Goal: Find specific page/section

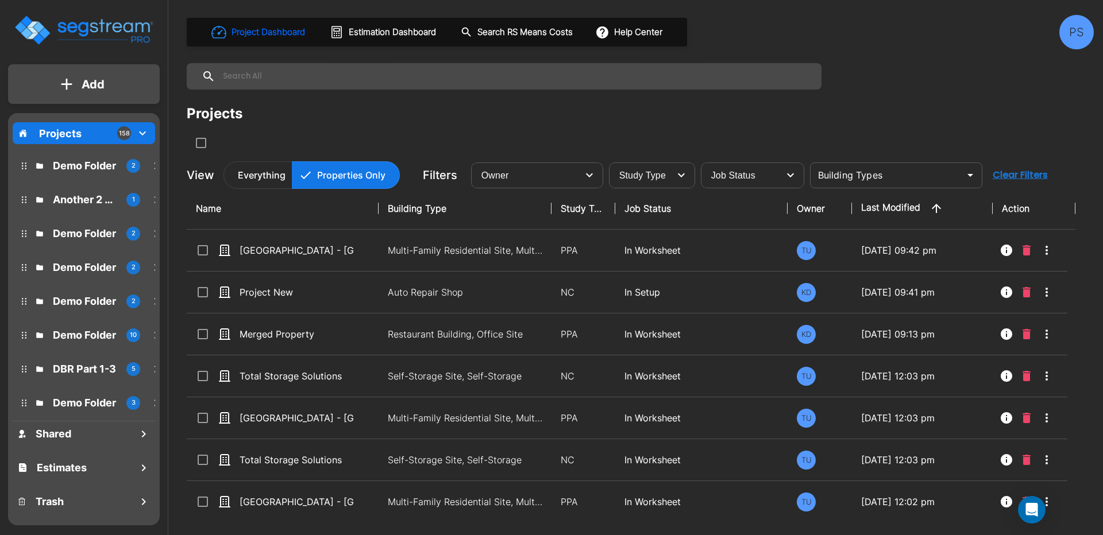
click at [999, 78] on div "Project Dashboard Estimation Dashboard Search RS Means Costs Help Center PS Pro…" at bounding box center [640, 102] width 907 height 174
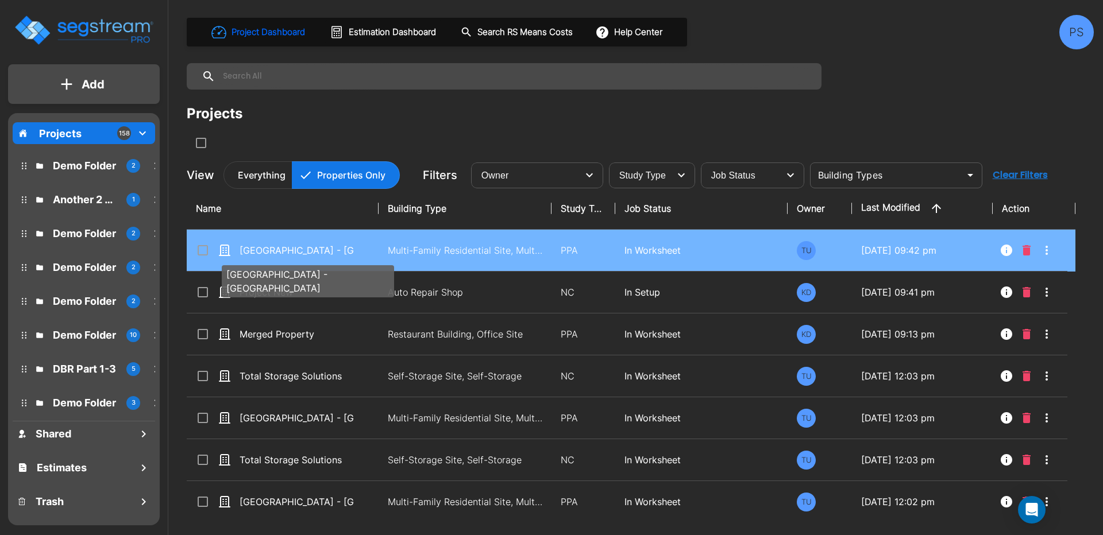
click at [297, 250] on p "[GEOGRAPHIC_DATA] - [GEOGRAPHIC_DATA]" at bounding box center [297, 251] width 115 height 14
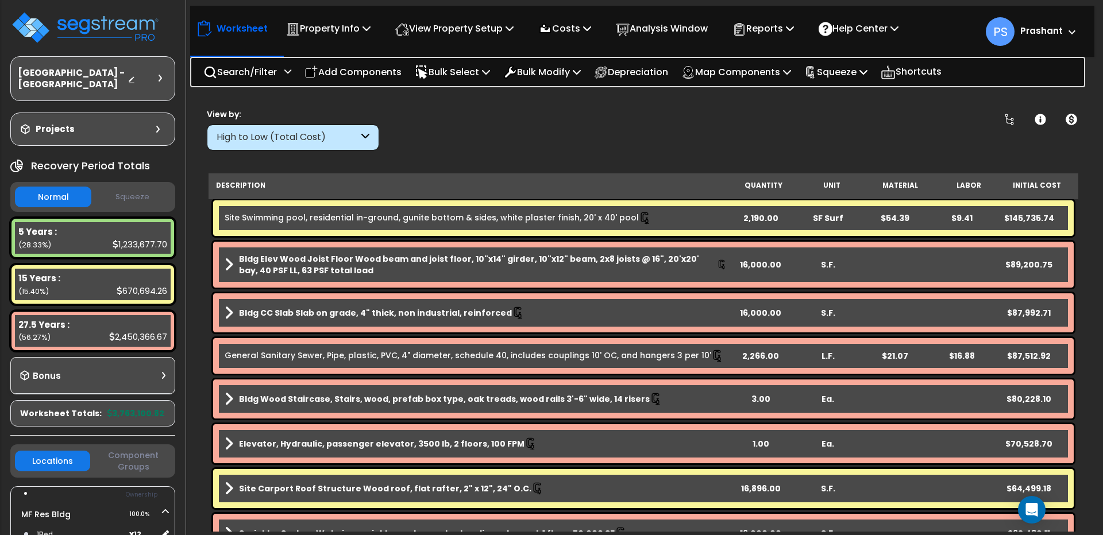
click at [282, 72] on div "Search/Filter Additional Search / Filter" at bounding box center [247, 72] width 88 height 27
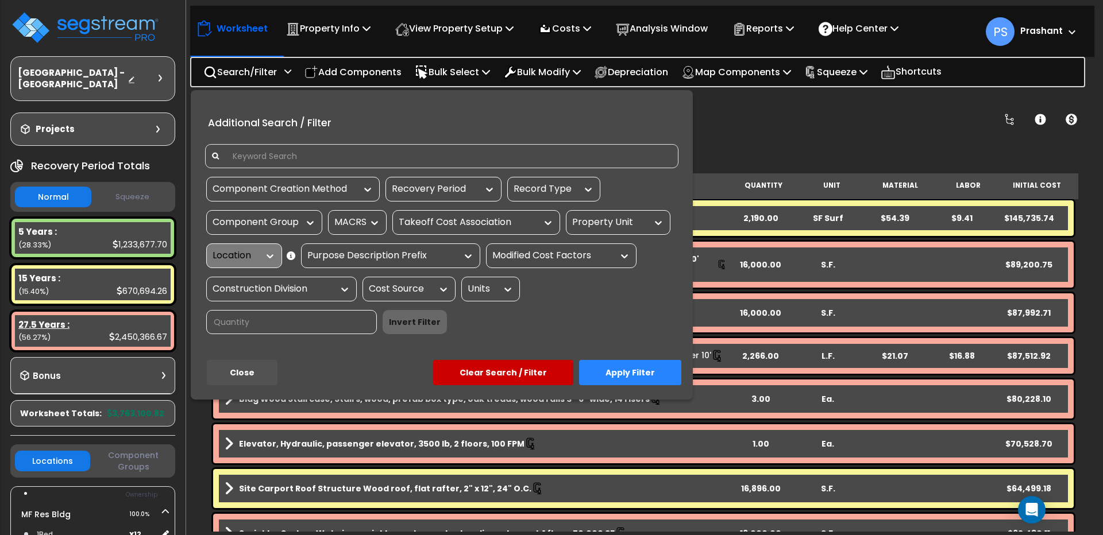
scroll to position [350, 0]
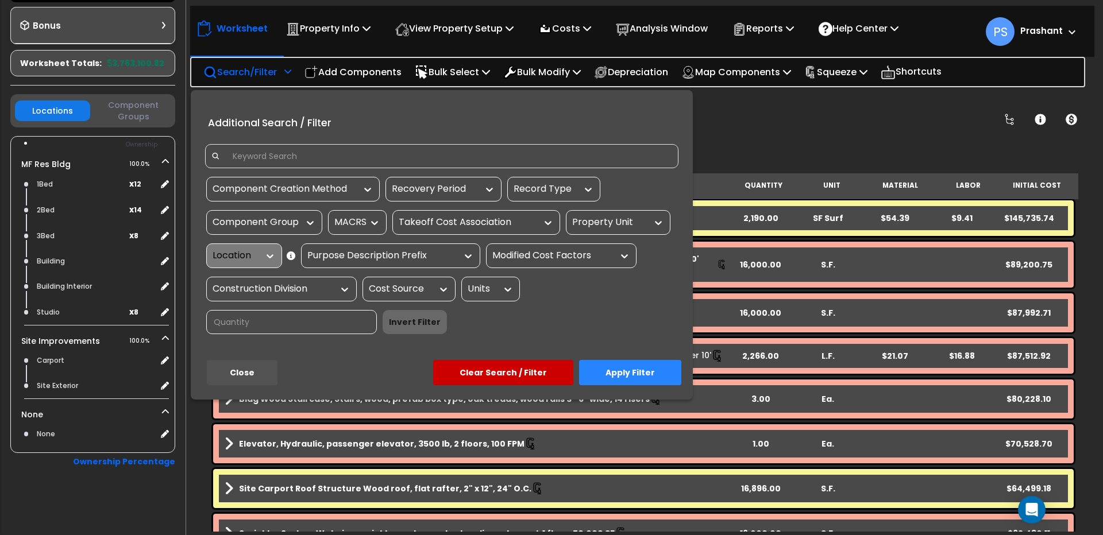
click at [626, 218] on div "Property Unit" at bounding box center [609, 222] width 75 height 13
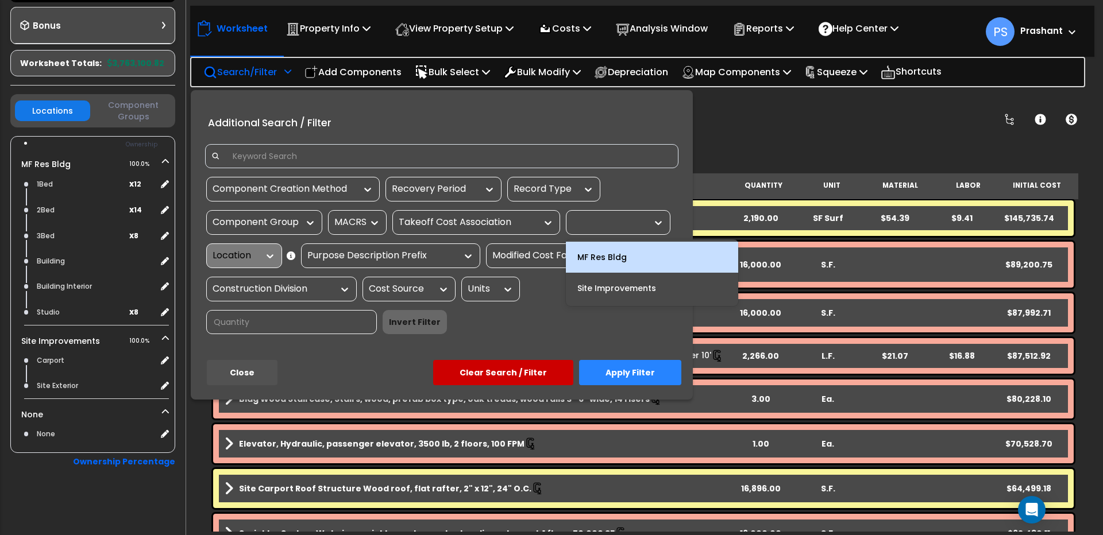
click at [623, 267] on div "MF Res Bldg" at bounding box center [652, 257] width 172 height 31
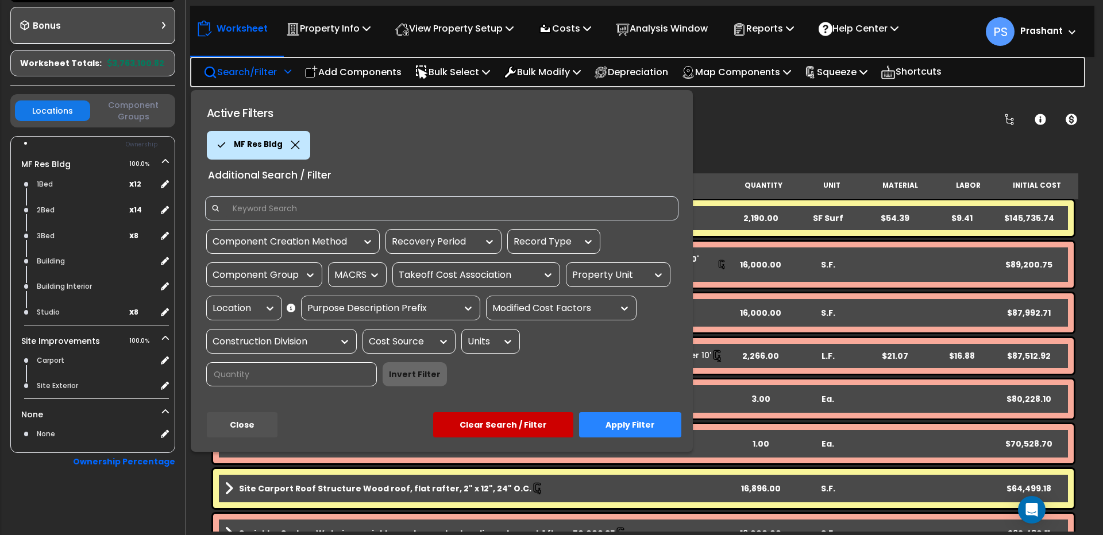
click at [251, 309] on div "Location" at bounding box center [236, 308] width 46 height 13
click at [615, 427] on button "Apply Filter" at bounding box center [630, 425] width 102 height 25
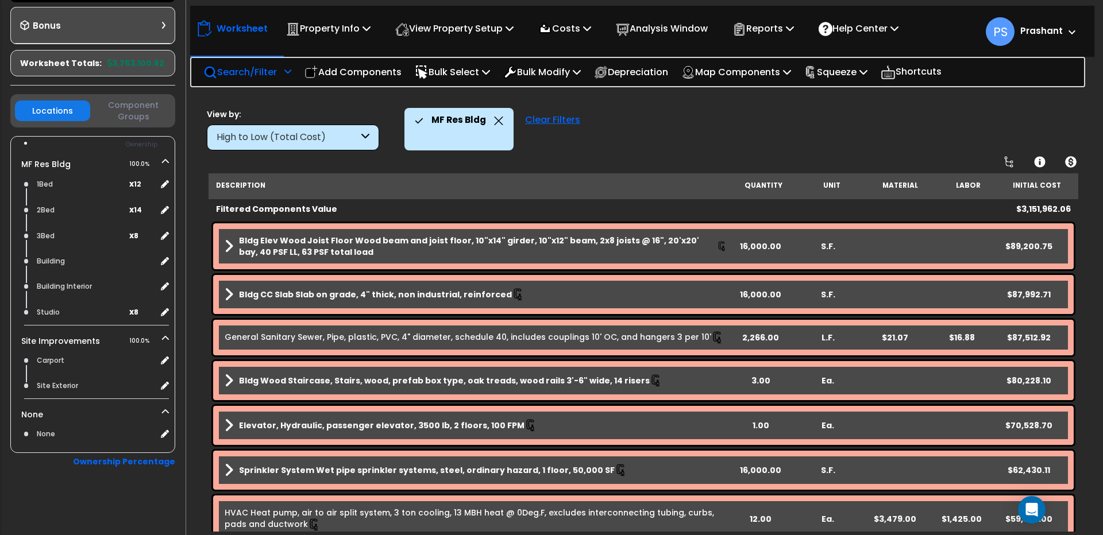
click at [265, 78] on p "Search/Filter" at bounding box center [240, 72] width 74 height 16
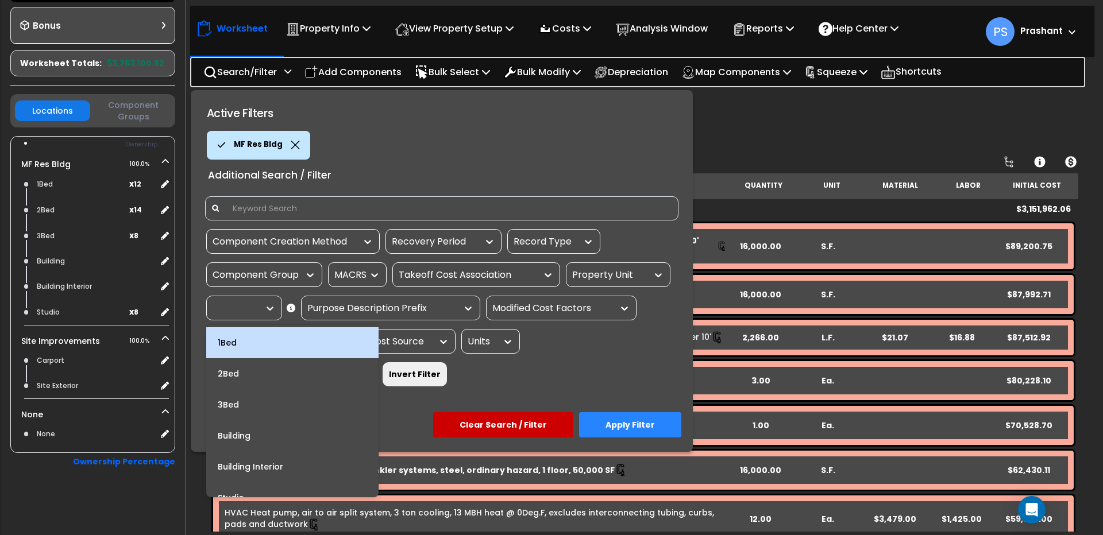
click at [262, 310] on div at bounding box center [267, 308] width 17 height 11
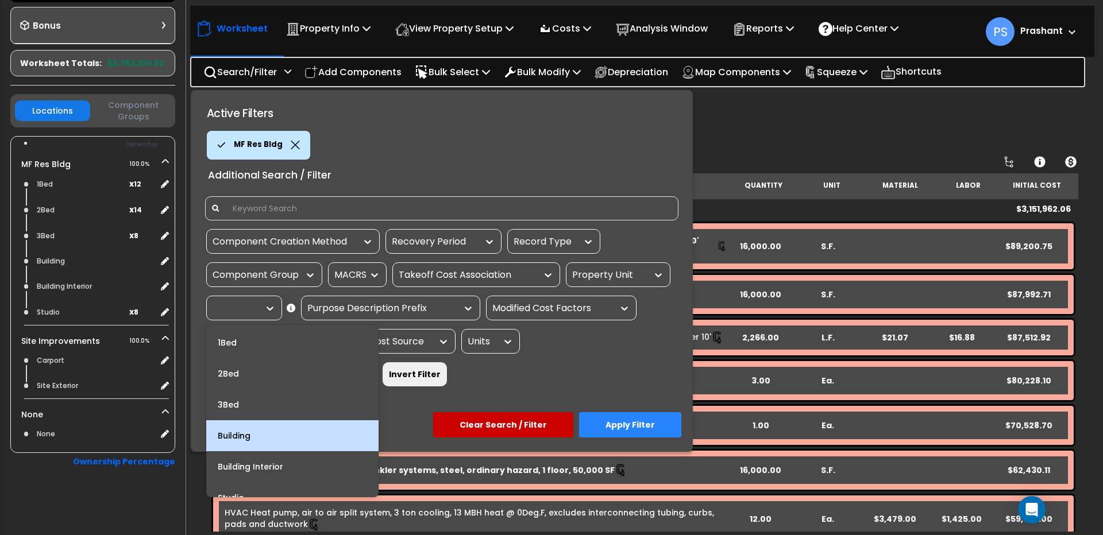
scroll to position [18, 0]
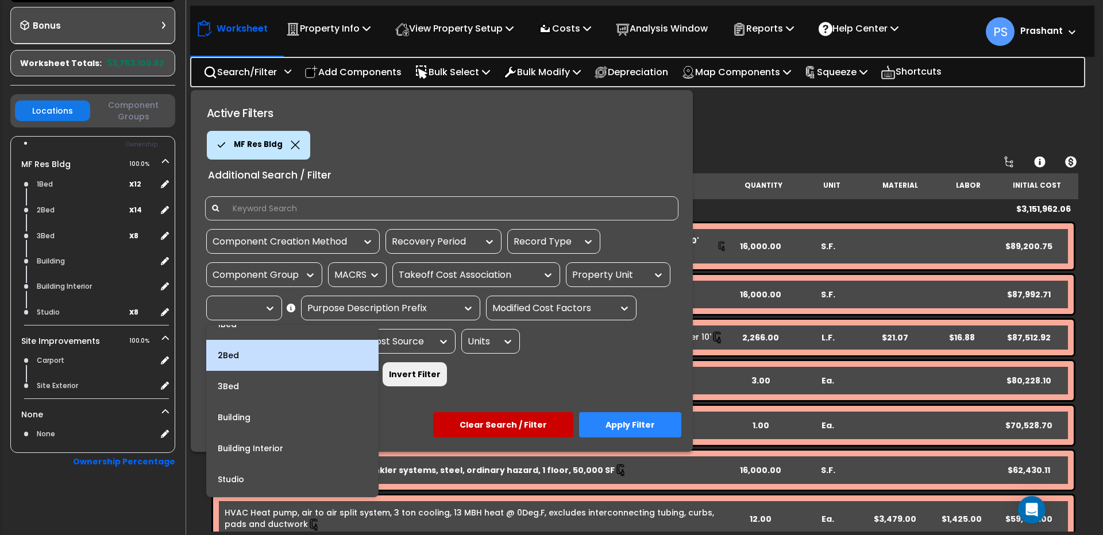
click at [553, 380] on div "Component Creation Method Recovery Period Record Type Component Group MACRS Tak…" at bounding box center [441, 312] width 491 height 166
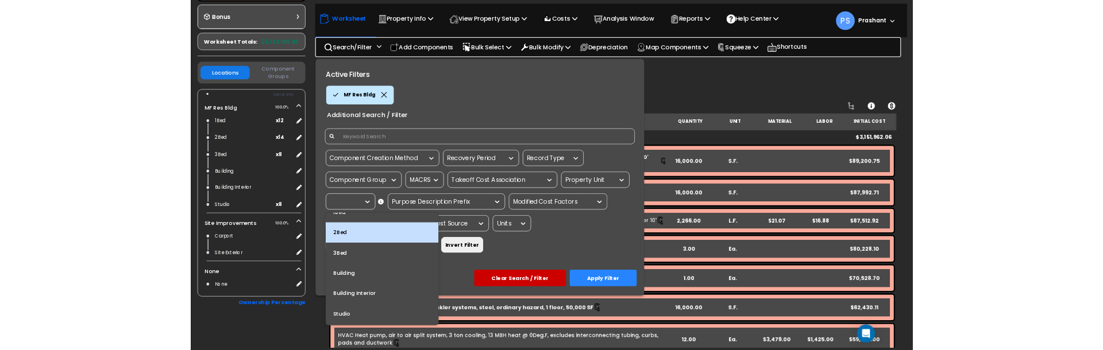
scroll to position [0, 0]
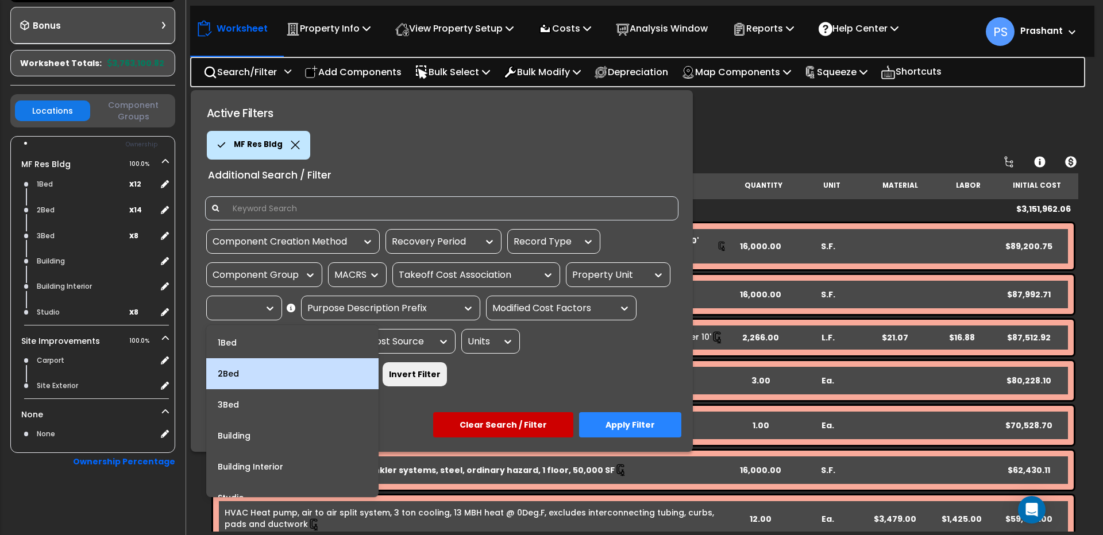
click at [291, 145] on icon at bounding box center [295, 145] width 9 height 9
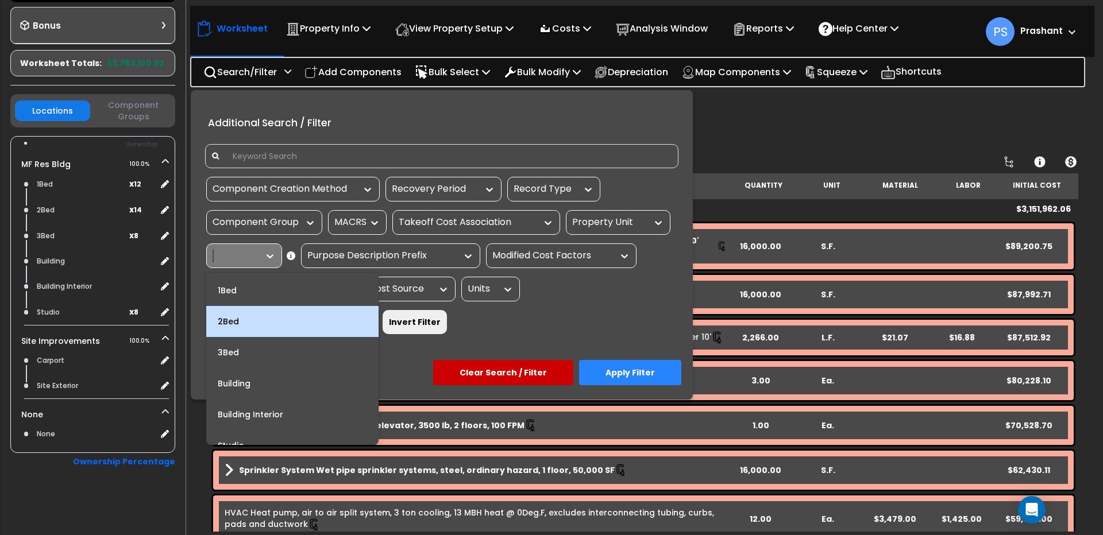
click at [633, 369] on button "Apply Filter" at bounding box center [630, 372] width 102 height 25
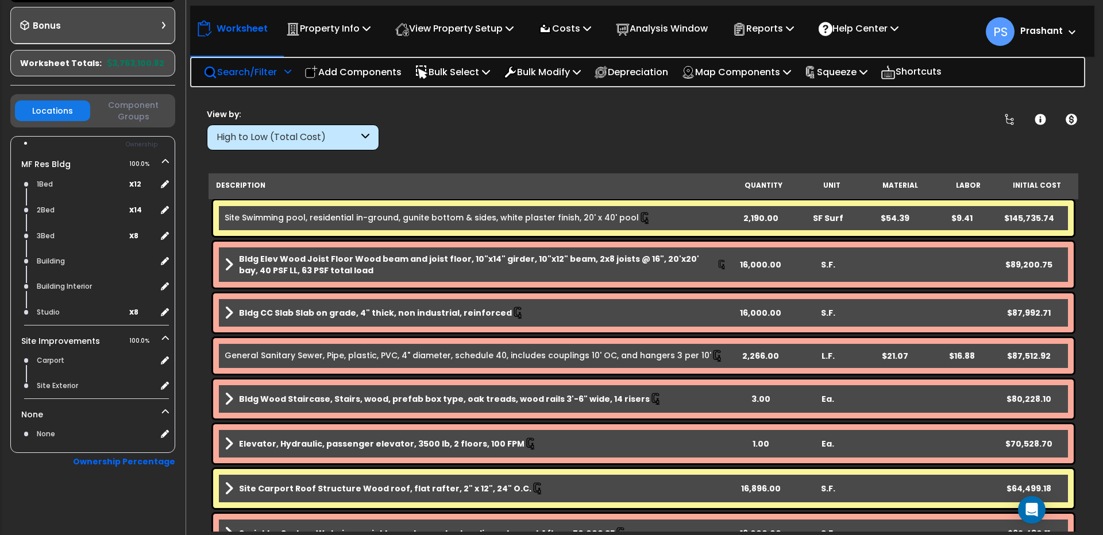
click at [268, 84] on div "Search/Filter Additional Search / Filter" at bounding box center [247, 72] width 88 height 27
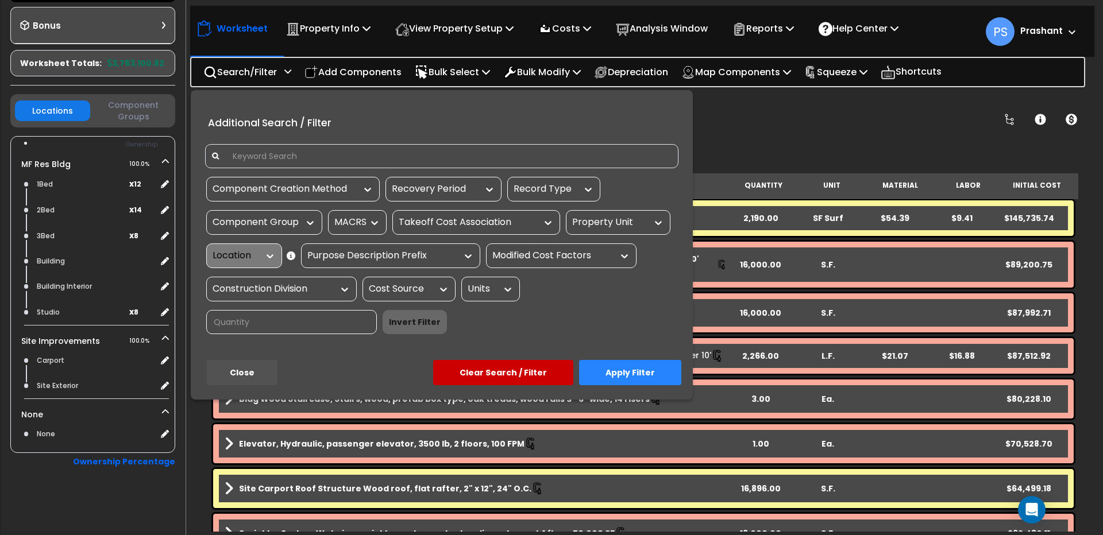
click at [623, 228] on div "Property Unit" at bounding box center [609, 222] width 75 height 13
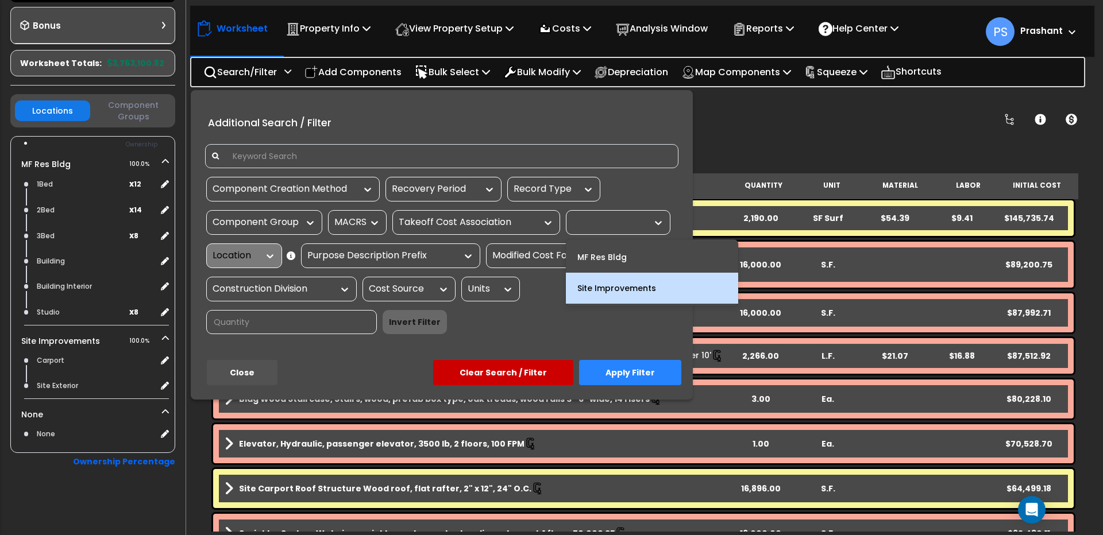
click at [608, 283] on div "Site Improvements" at bounding box center [652, 288] width 172 height 31
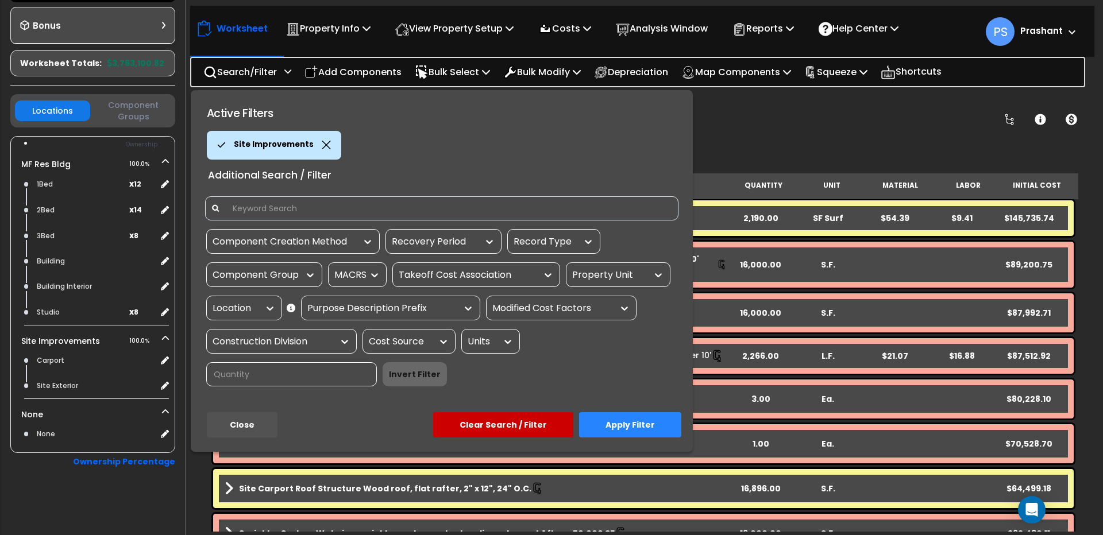
click at [639, 425] on button "Apply Filter" at bounding box center [630, 425] width 102 height 25
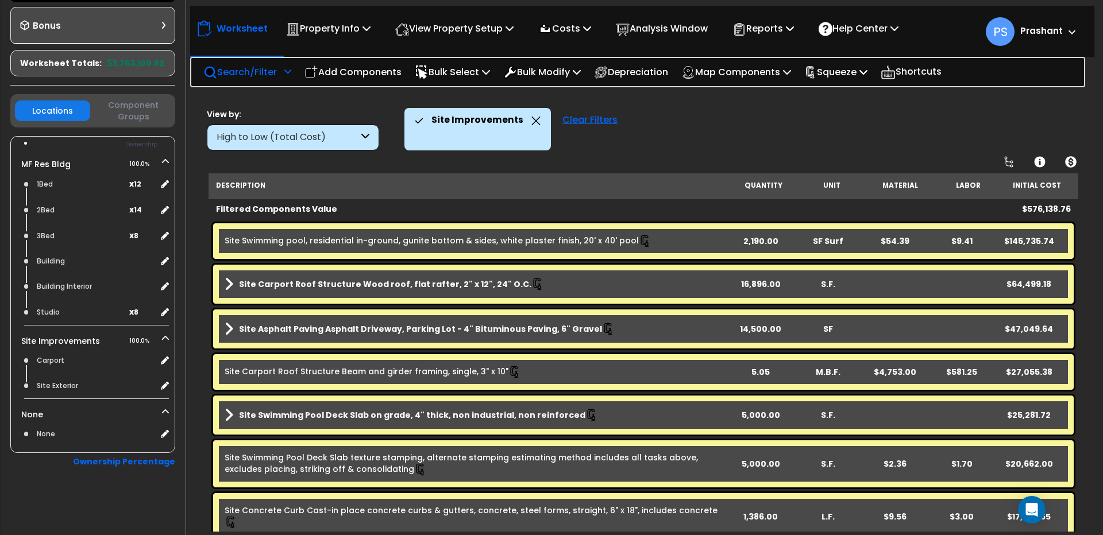
click at [266, 69] on p "Search/Filter" at bounding box center [240, 72] width 74 height 16
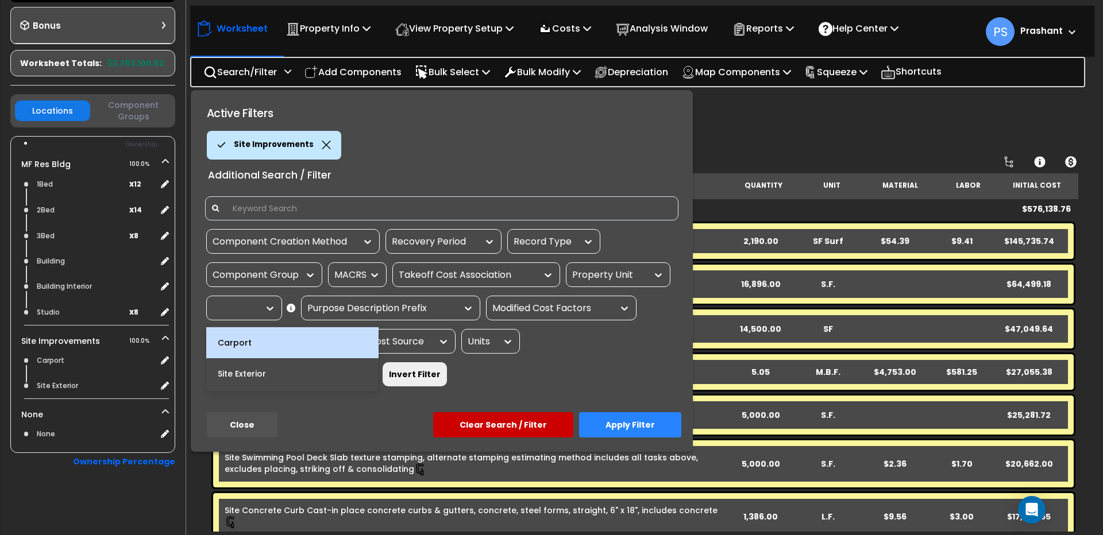
click at [260, 307] on div at bounding box center [267, 308] width 17 height 11
click at [257, 306] on div at bounding box center [241, 308] width 57 height 13
click at [506, 418] on button "Clear Search / Filter" at bounding box center [503, 425] width 140 height 25
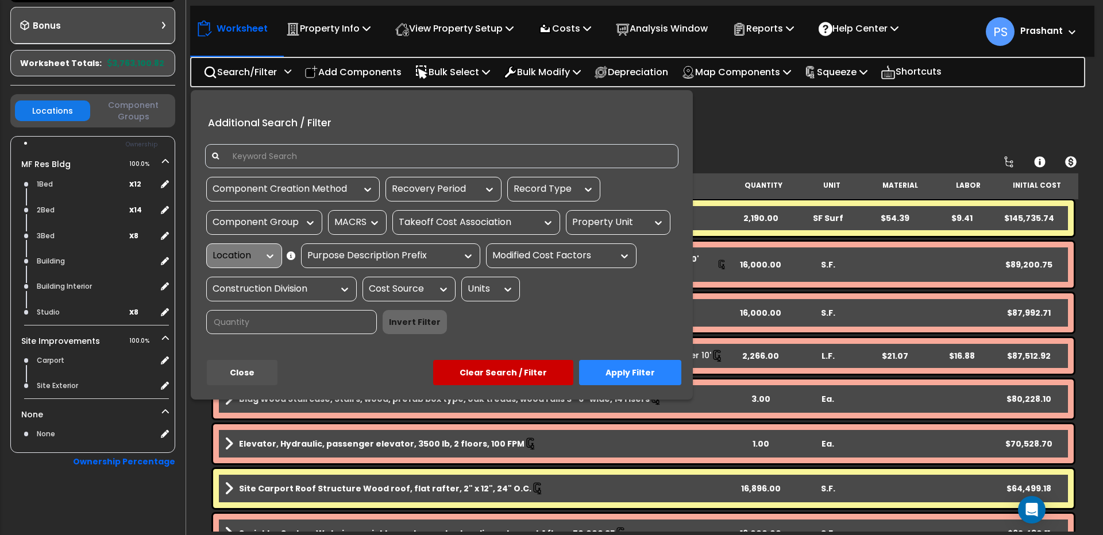
click at [640, 375] on button "Apply Filter" at bounding box center [630, 372] width 102 height 25
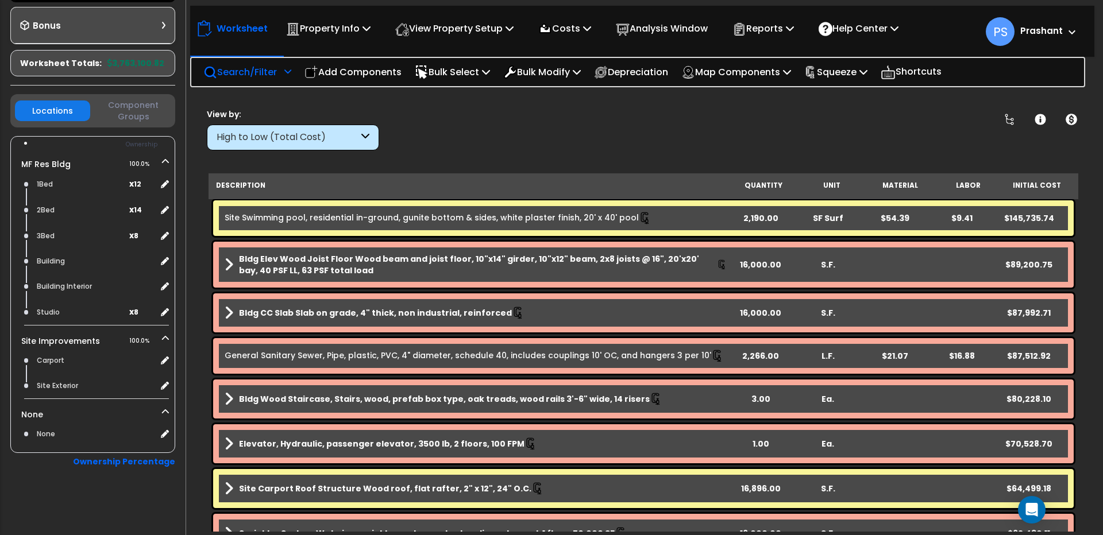
click at [256, 70] on p "Search/Filter" at bounding box center [240, 72] width 74 height 16
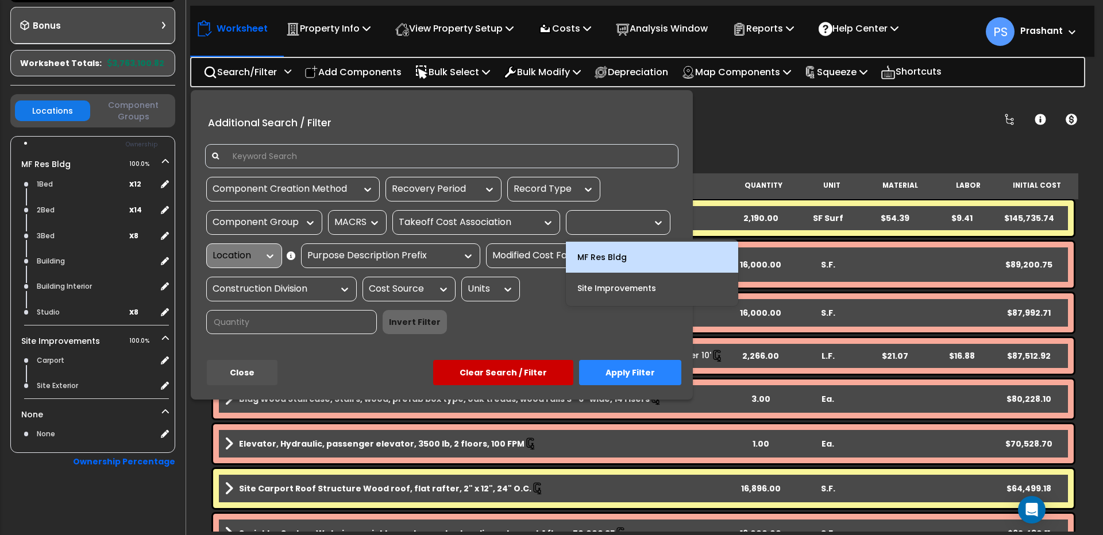
click at [648, 222] on div at bounding box center [655, 222] width 17 height 11
click at [524, 215] on div "Takeoff Cost Association" at bounding box center [476, 222] width 168 height 25
click at [479, 227] on div "Takeoff Cost Association" at bounding box center [468, 222] width 138 height 13
click at [464, 183] on div "Recovery Period" at bounding box center [435, 189] width 86 height 13
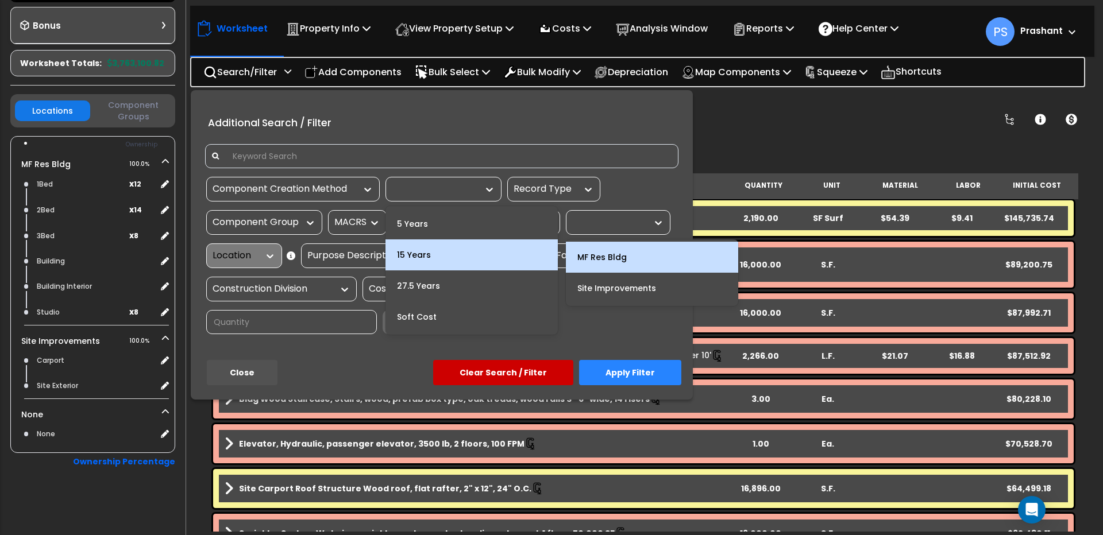
click at [455, 264] on div "15 Years" at bounding box center [472, 255] width 172 height 31
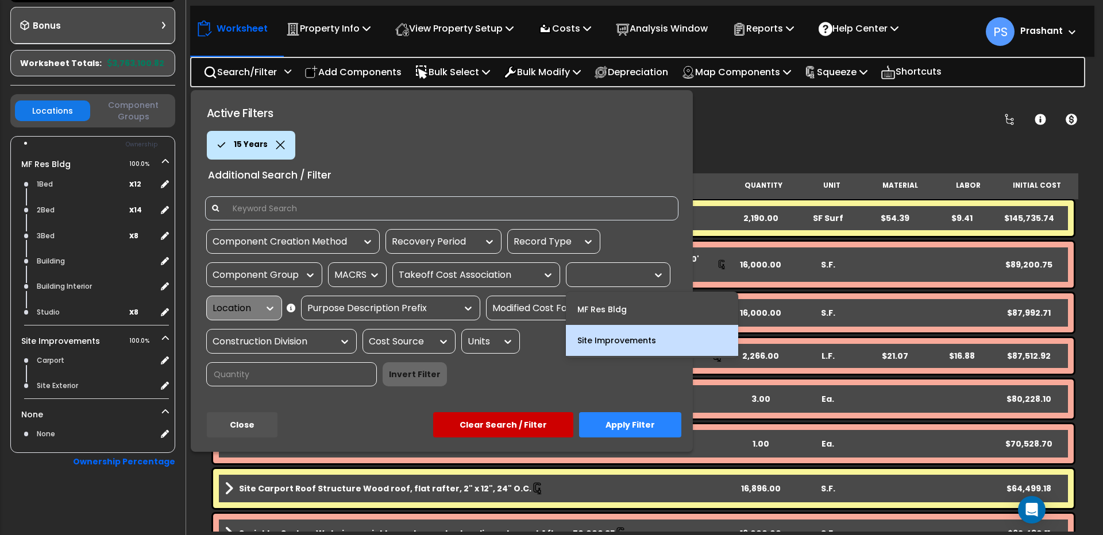
click at [625, 425] on button "Apply Filter" at bounding box center [630, 425] width 102 height 25
